Goal: Ask a question

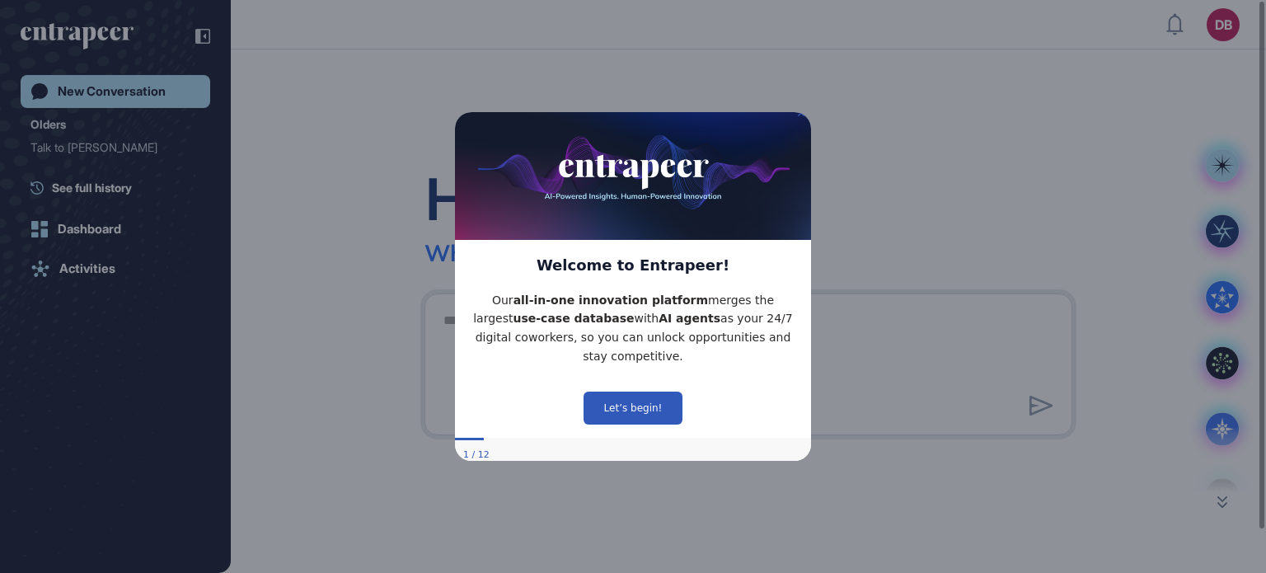
click at [802, 116] on icon "Close Preview" at bounding box center [801, 113] width 7 height 7
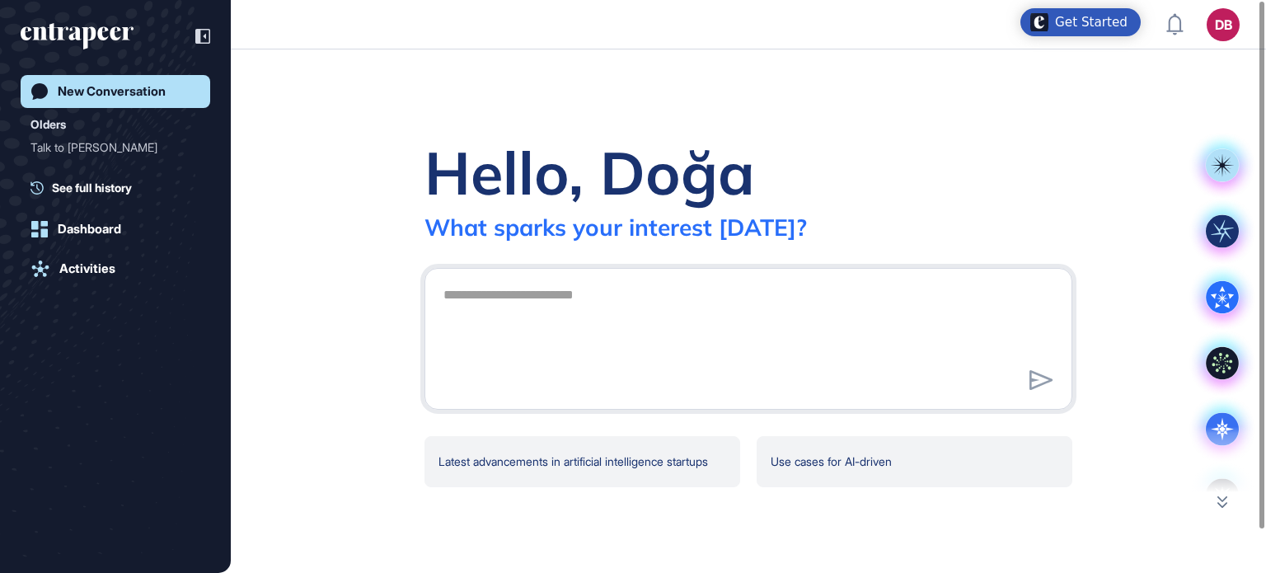
click at [556, 387] on div at bounding box center [749, 339] width 630 height 120
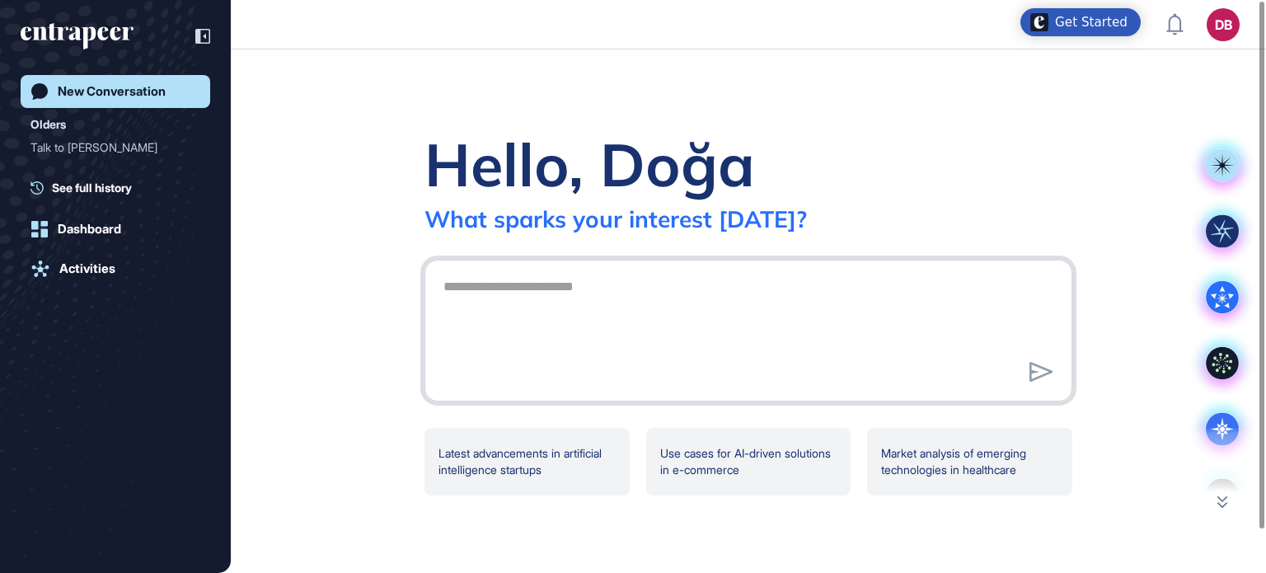
click at [551, 322] on textarea at bounding box center [749, 327] width 630 height 115
click at [952, 78] on div "Hello, Doğa What sparks your interest [DATE]? Latest advancements in artificial…" at bounding box center [749, 311] width 1036 height 524
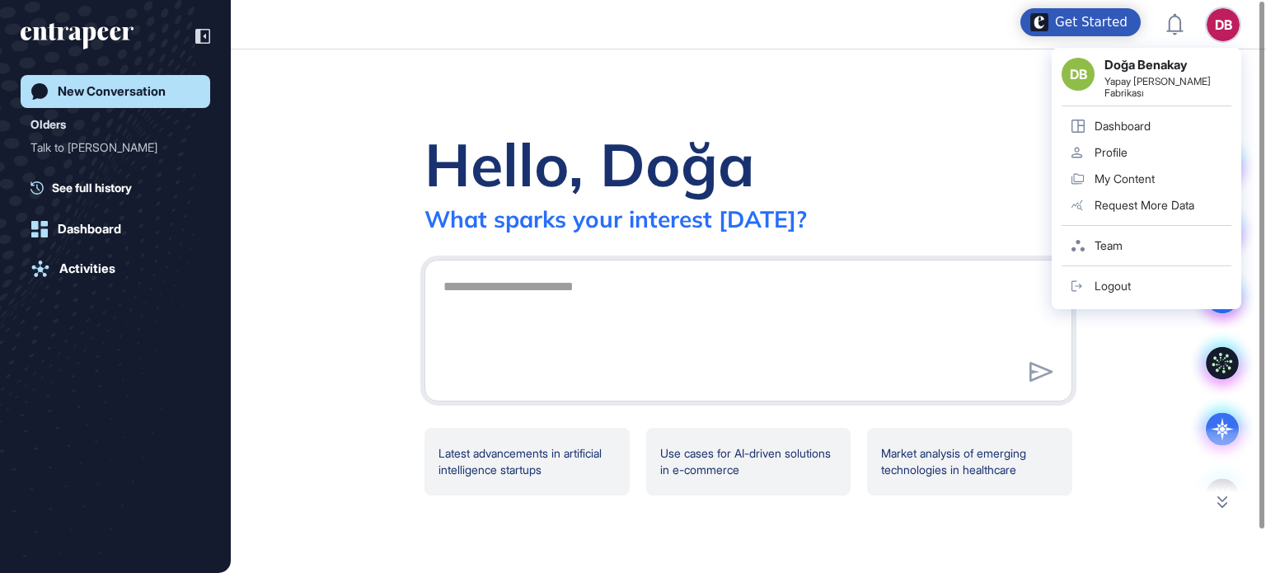
click at [1227, 16] on div "DB" at bounding box center [1223, 24] width 33 height 33
click at [1227, 17] on div "DB" at bounding box center [1223, 24] width 33 height 33
click at [1230, 16] on div "DB" at bounding box center [1223, 24] width 33 height 33
click at [927, 147] on div "Hello, Doğa What sparks your interest [DATE]?" at bounding box center [749, 180] width 648 height 106
